Goal: Information Seeking & Learning: Learn about a topic

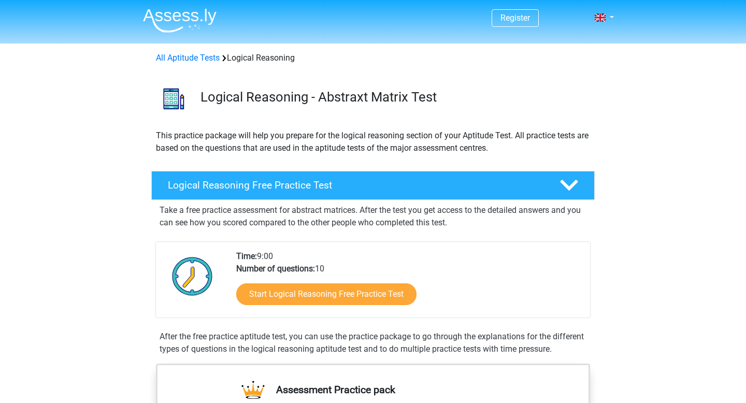
scroll to position [309, 0]
click at [270, 176] on div "Logical Reasoning Free Practice Test" at bounding box center [373, 185] width 444 height 29
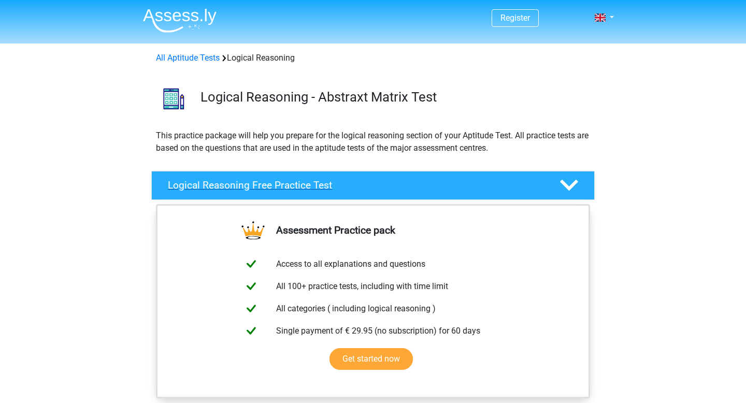
click at [498, 197] on div "Logical Reasoning Free Practice Test" at bounding box center [373, 185] width 444 height 29
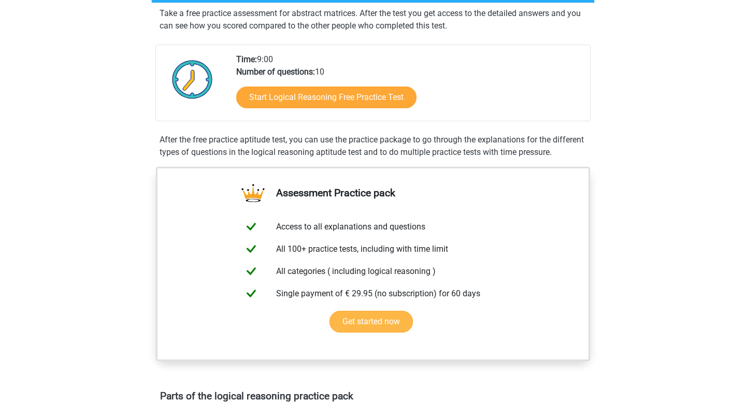
scroll to position [46, 0]
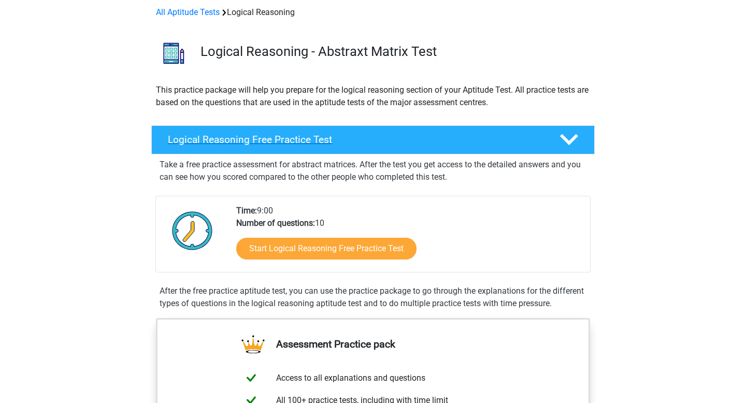
click at [335, 135] on h4 "Logical Reasoning Free Practice Test" at bounding box center [355, 140] width 375 height 12
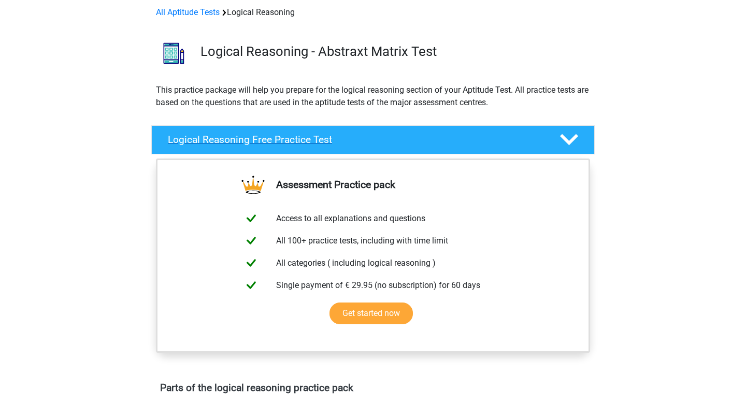
click at [335, 135] on h4 "Logical Reasoning Free Practice Test" at bounding box center [355, 140] width 375 height 12
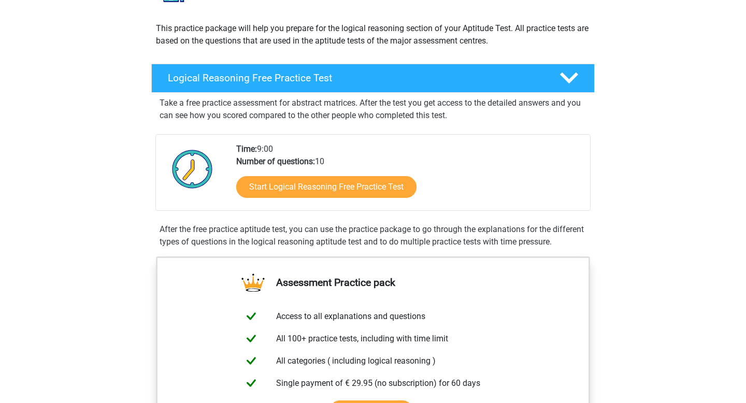
scroll to position [109, 0]
